Goal: Task Accomplishment & Management: Use online tool/utility

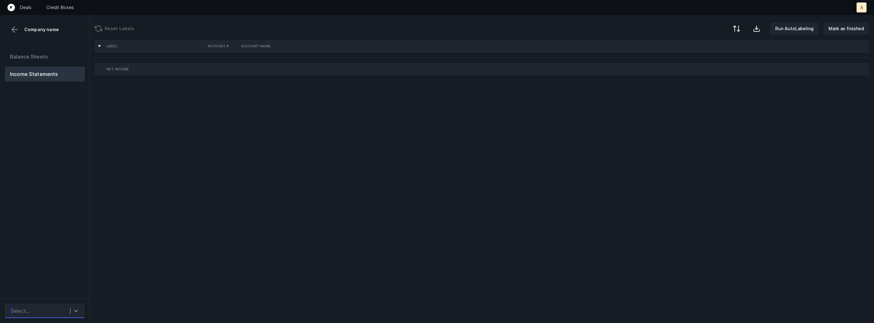
click at [74, 310] on icon at bounding box center [76, 311] width 4 height 2
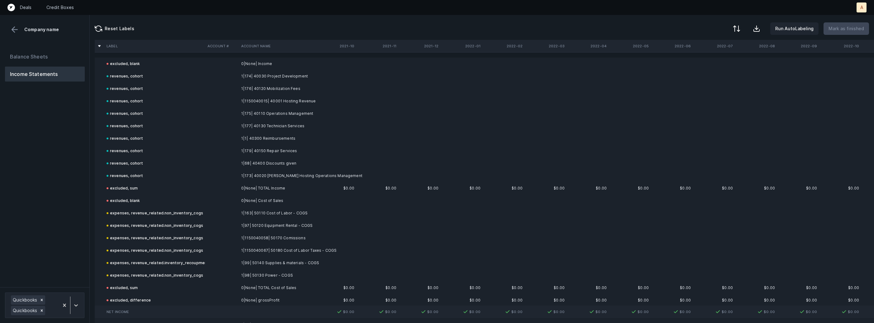
click at [75, 251] on div "Balance Sheets Income Statements" at bounding box center [45, 165] width 90 height 243
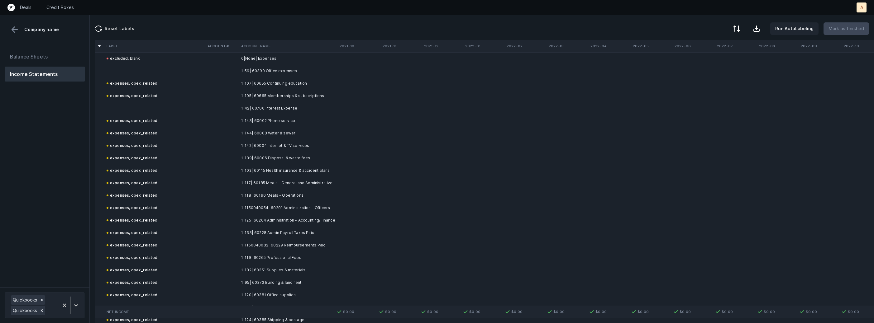
scroll to position [251, 0]
click at [254, 70] on td "1|59| 60390 Office expenses" at bounding box center [277, 74] width 76 height 12
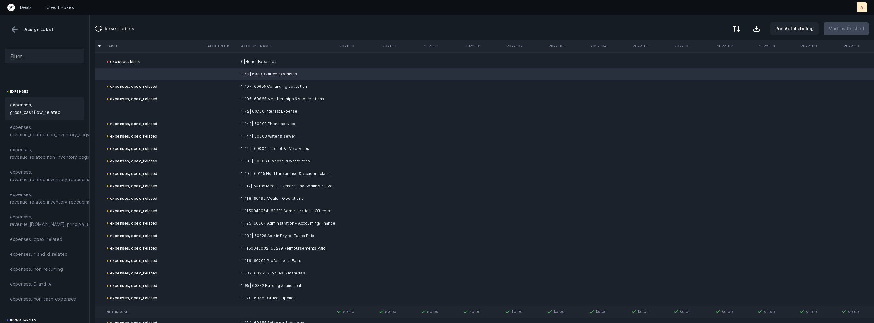
scroll to position [129, 0]
click at [52, 206] on span "expenses, opex_related" at bounding box center [36, 202] width 53 height 7
click at [154, 114] on td at bounding box center [154, 111] width 101 height 12
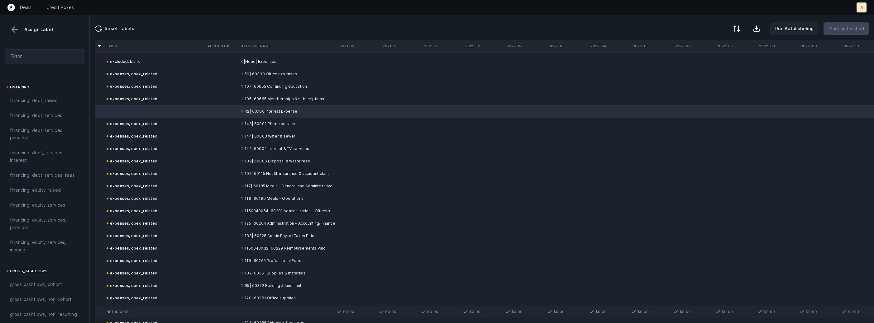
scroll to position [476, 0]
click at [44, 158] on span "financing, debt_services, interest" at bounding box center [44, 158] width 69 height 15
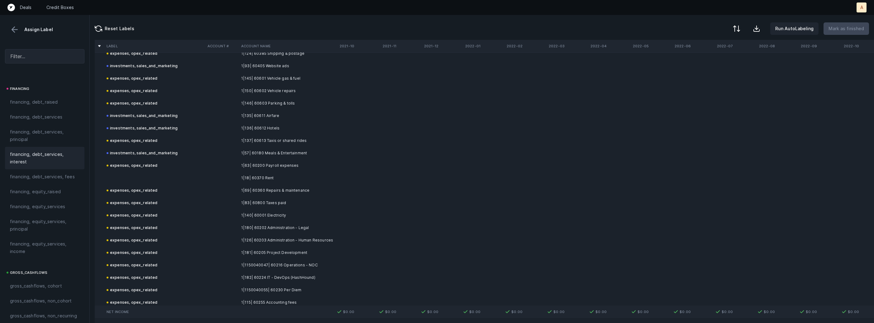
scroll to position [523, 0]
click at [267, 172] on td "1|18| 60370 Rent" at bounding box center [277, 176] width 76 height 12
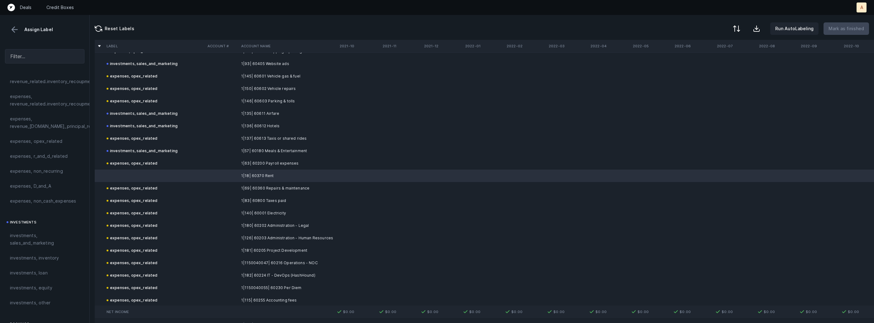
scroll to position [187, 0]
click at [37, 142] on span "expenses, opex_related" at bounding box center [36, 144] width 53 height 7
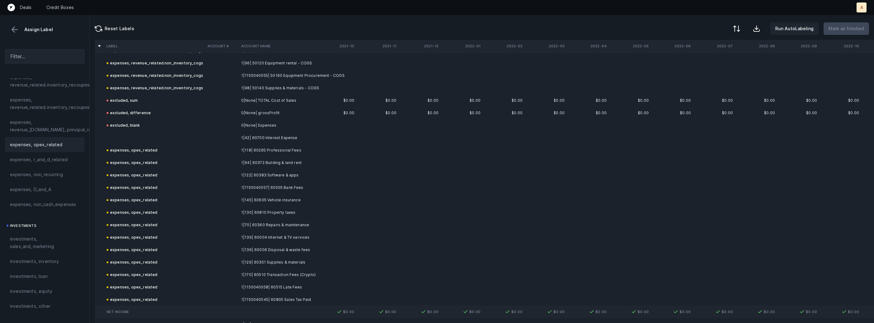
scroll to position [1530, 0]
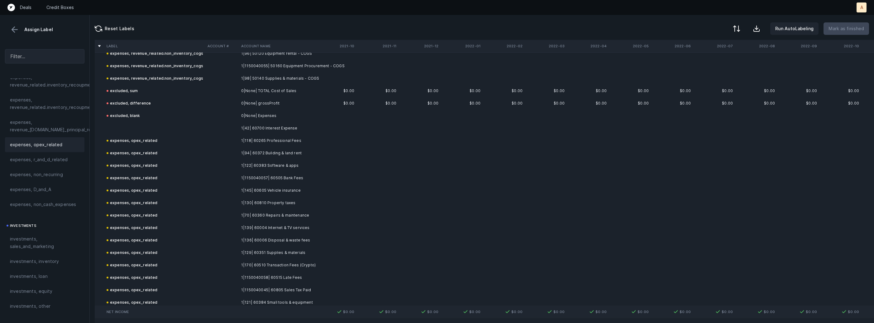
click at [236, 126] on td at bounding box center [222, 128] width 34 height 12
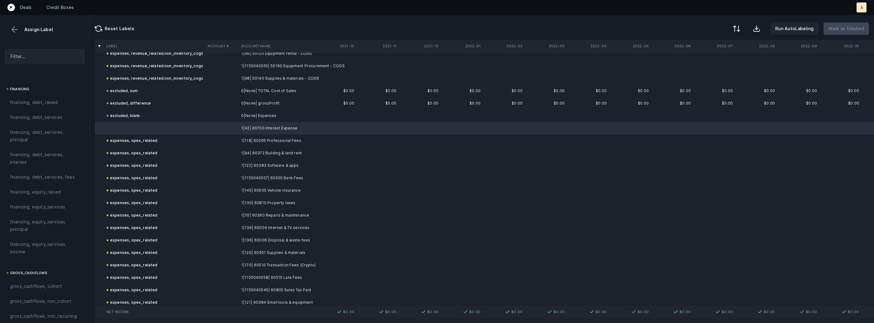
scroll to position [467, 0]
click at [30, 164] on span "financing, debt_services, interest" at bounding box center [44, 166] width 69 height 15
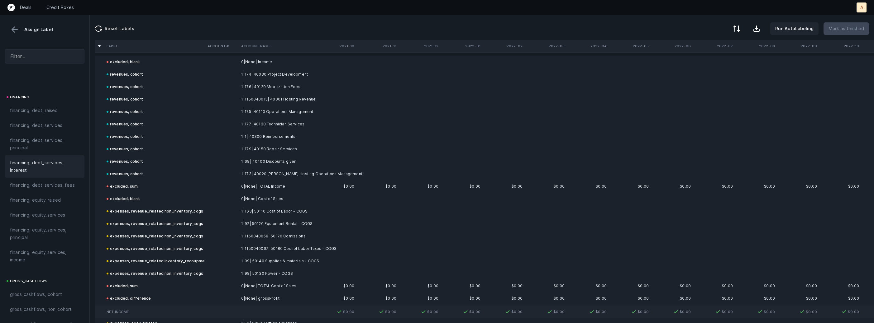
scroll to position [0, 0]
click at [8, 27] on div "Assign Label" at bounding box center [44, 29] width 79 height 9
click at [16, 27] on button at bounding box center [14, 29] width 9 height 9
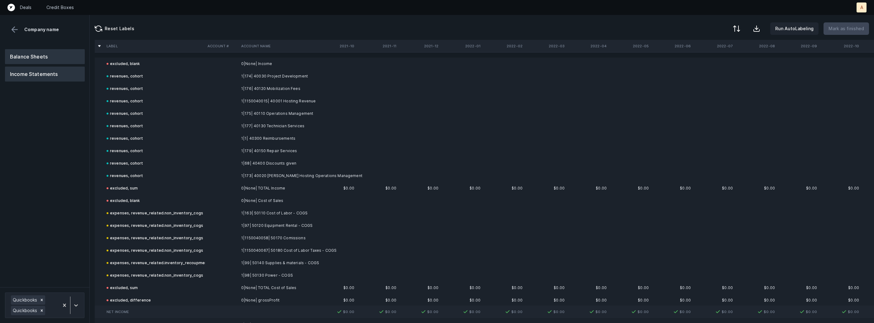
click at [37, 50] on button "Balance Sheets" at bounding box center [45, 56] width 80 height 15
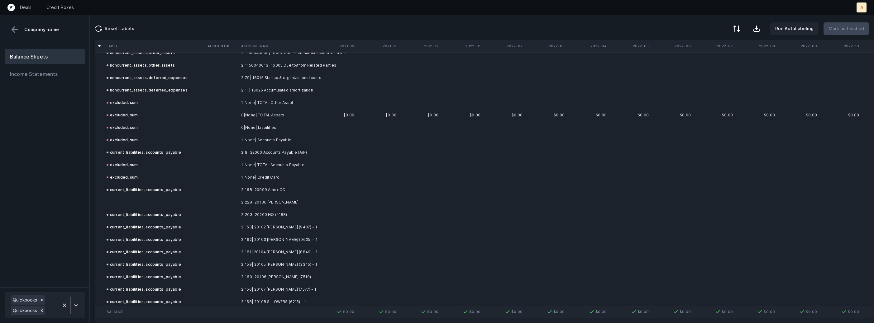
scroll to position [574, 0]
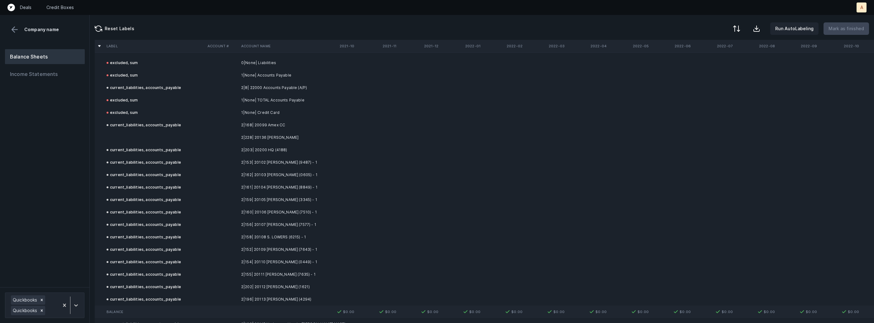
click at [273, 134] on td "2|228| 20136 [PERSON_NAME]" at bounding box center [277, 137] width 76 height 12
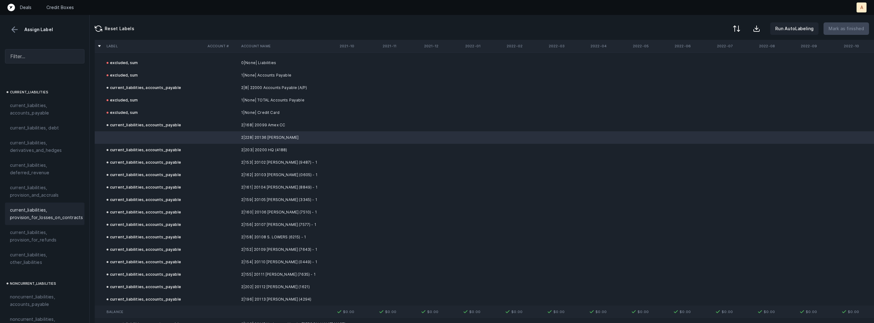
scroll to position [400, 0]
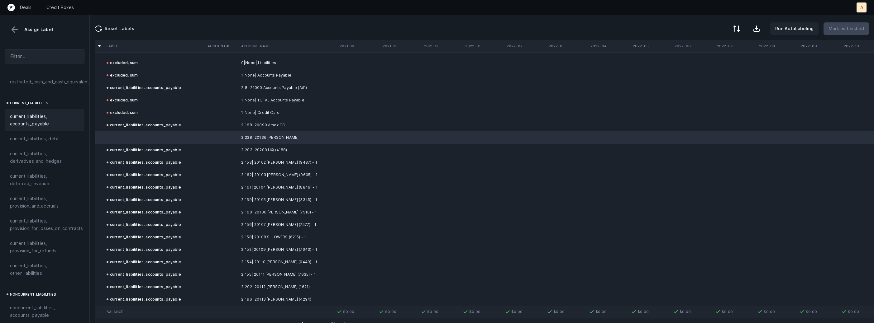
click at [28, 113] on span "current_liabilities, accounts_payable" at bounding box center [44, 120] width 69 height 15
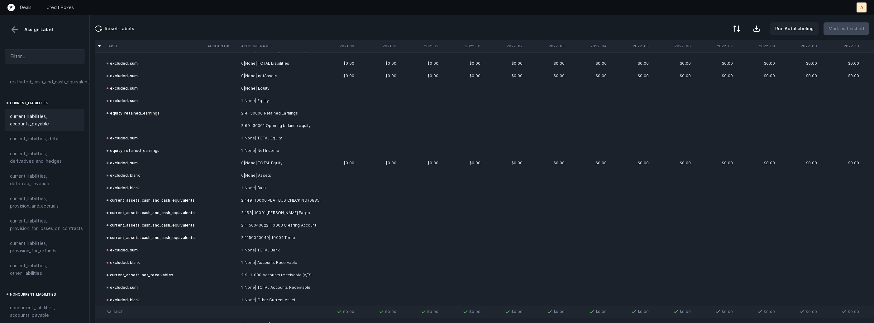
scroll to position [1198, 0]
click at [256, 119] on td "2|60| 30001 Opening balance equity" at bounding box center [277, 123] width 76 height 12
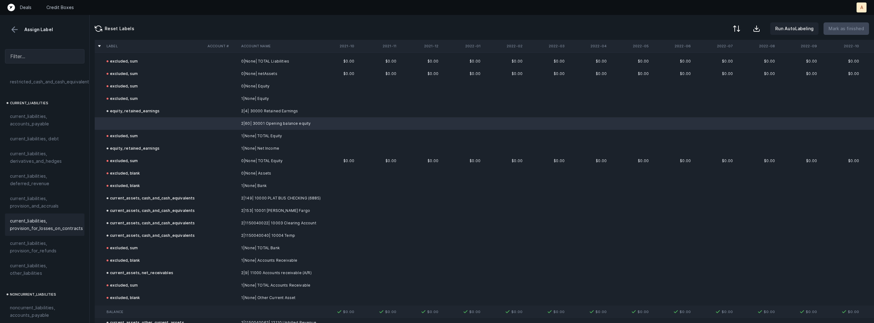
scroll to position [684, 0]
click at [26, 219] on span "equity, paid_in_capital" at bounding box center [33, 222] width 47 height 7
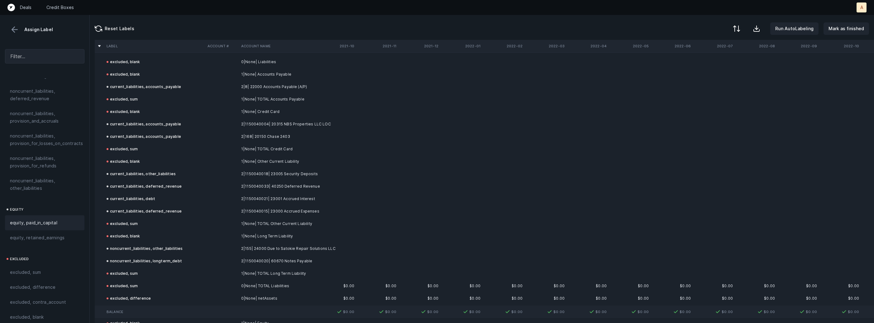
scroll to position [1874, 0]
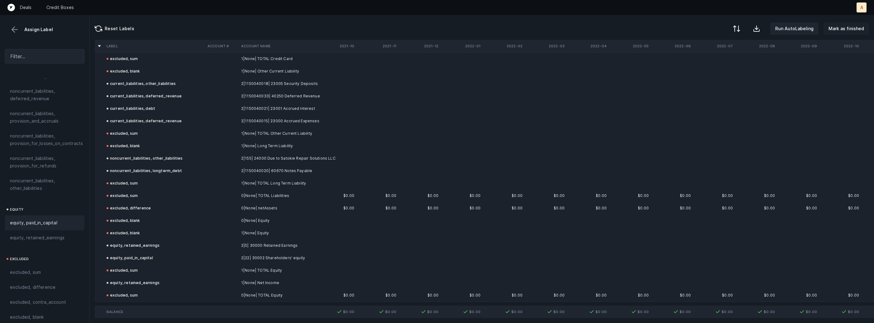
click at [853, 33] on button "Mark as finished" at bounding box center [845, 28] width 45 height 12
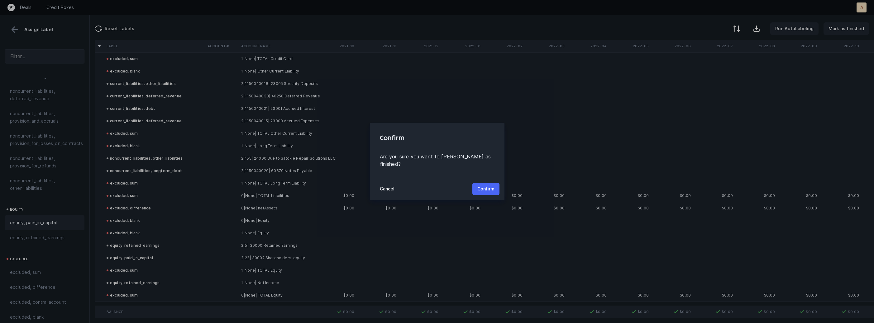
click at [483, 187] on p "Confirm" at bounding box center [485, 188] width 17 height 7
